Goal: Find specific page/section: Find specific page/section

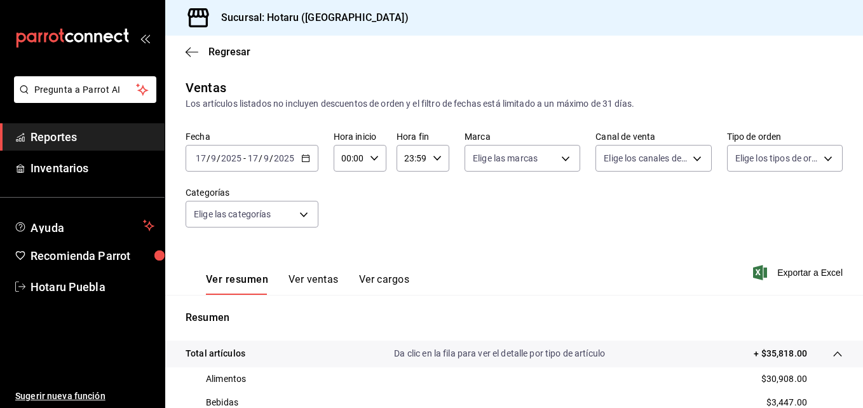
scroll to position [254, 0]
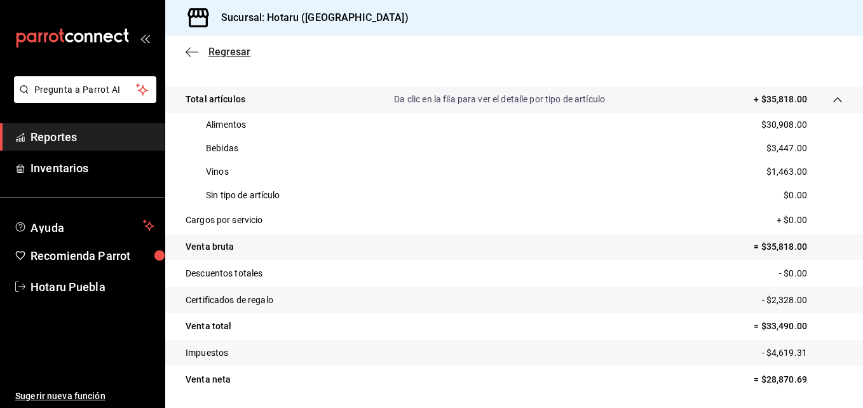
click at [194, 48] on icon "button" at bounding box center [192, 51] width 13 height 11
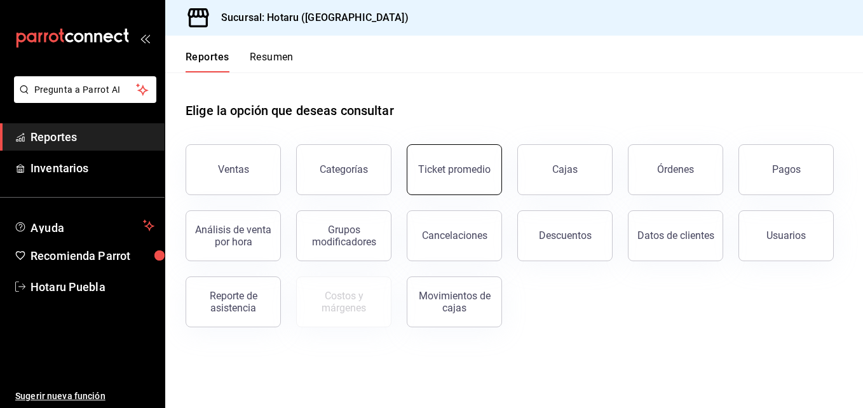
click at [477, 174] on div "Ticket promedio" at bounding box center [454, 169] width 72 height 12
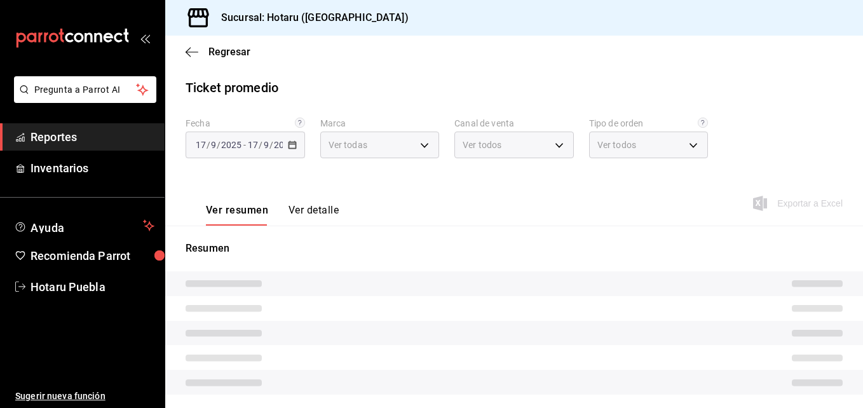
type input "28f2b94b-43d9-4456-ab58-be91b69769b2,f751b40b-1592-4fe9-b0c9-b3cde2f2f566"
type input "PARROT,UBER_EATS,RAPPI,DIDI_FOOD,ONLINE"
type input "fab97e86-f173-400a-9fb3-ec3d756d97d2,cce75506-828c-4b0a-8d3b-bb17af45970c,EXTER…"
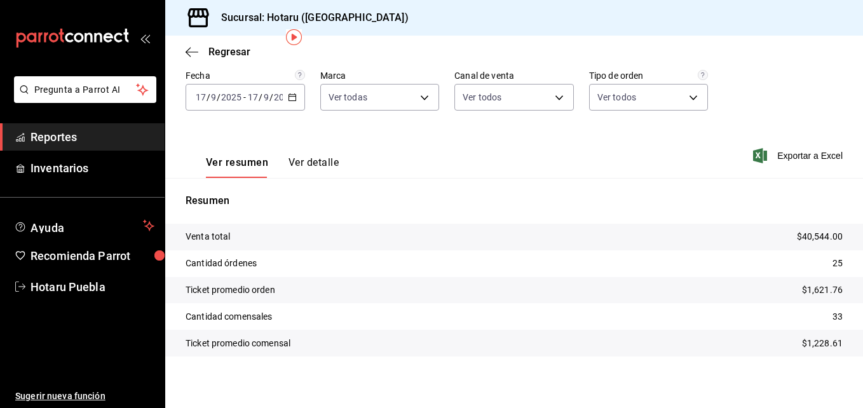
scroll to position [52, 0]
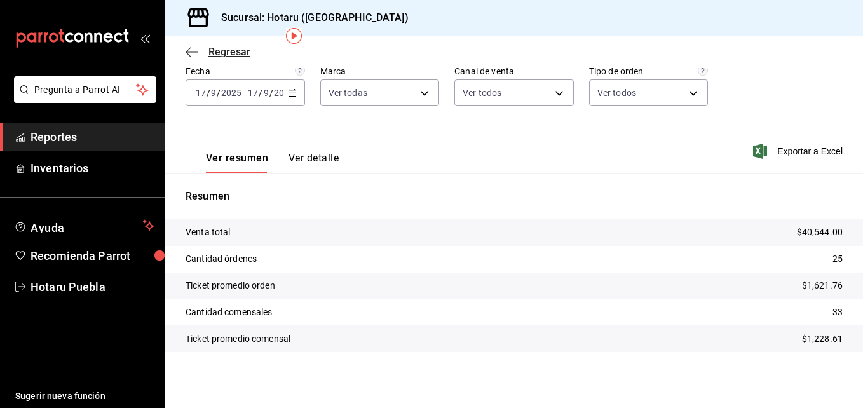
click at [193, 54] on icon "button" at bounding box center [192, 51] width 13 height 11
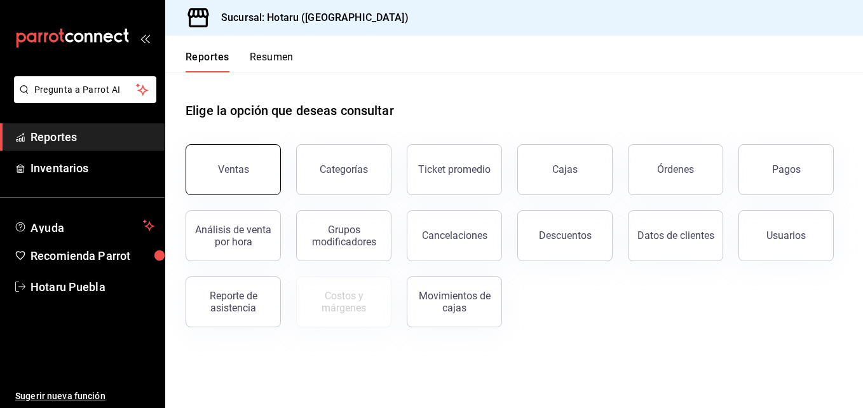
click at [233, 182] on button "Ventas" at bounding box center [233, 169] width 95 height 51
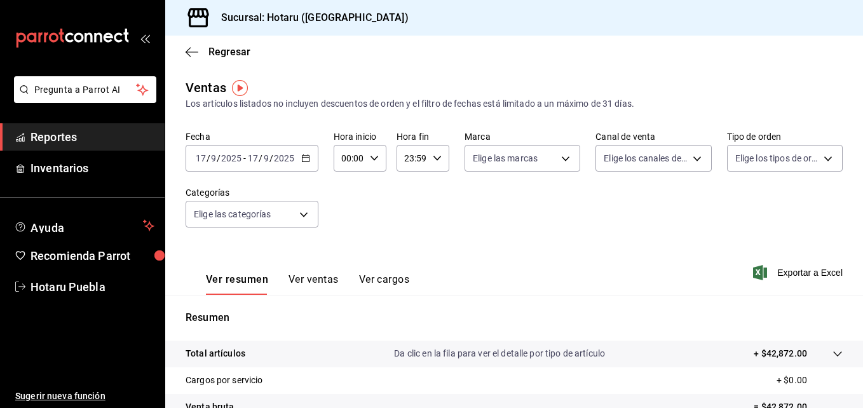
click at [833, 349] on icon at bounding box center [838, 354] width 10 height 10
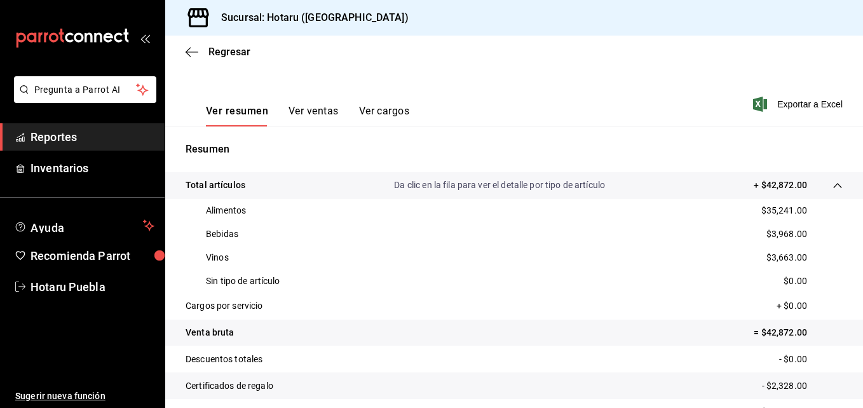
scroll to position [191, 0]
